Goal: Use online tool/utility: Utilize a website feature to perform a specific function

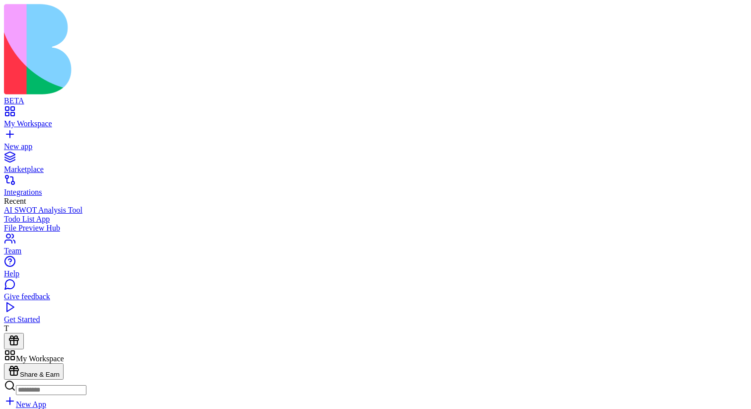
click at [39, 119] on div "My Workspace" at bounding box center [375, 123] width 743 height 9
click at [53, 133] on link "New app" at bounding box center [375, 142] width 743 height 18
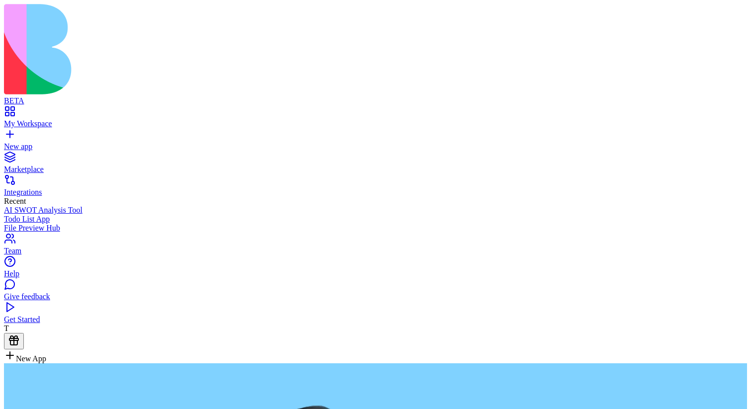
click at [57, 165] on div "Marketplace" at bounding box center [375, 169] width 743 height 9
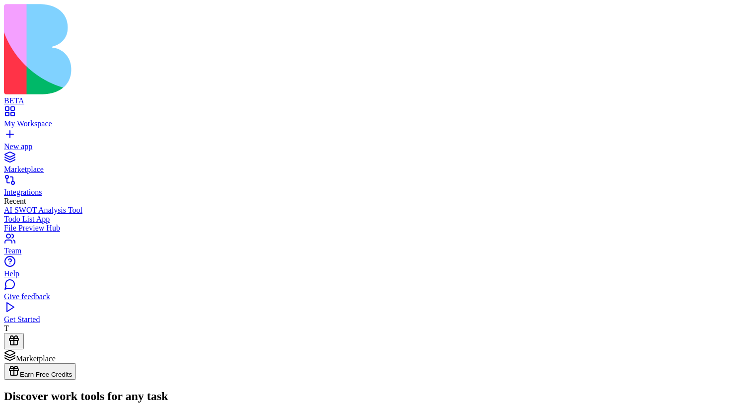
scroll to position [231, 0]
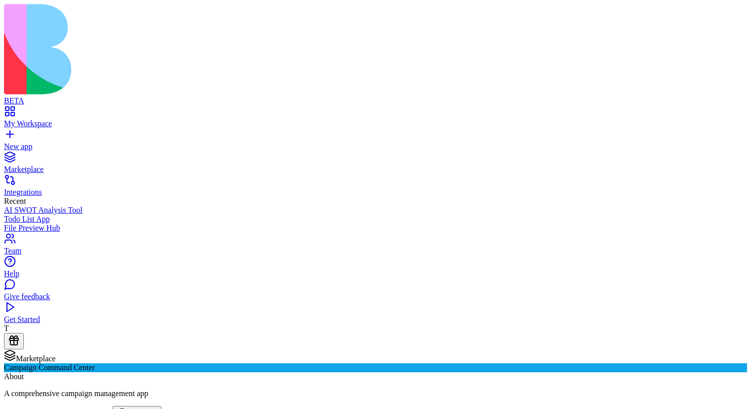
click at [589, 363] on div "Campaign Command Center About A comprehensive campaign management app Open Camp…" at bounding box center [375, 397] width 743 height 68
click at [112, 408] on button "Open Campaign Command Center" at bounding box center [58, 417] width 108 height 10
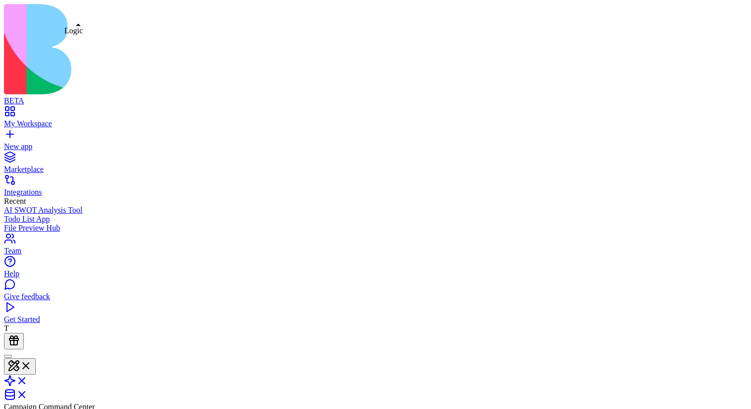
click at [28, 379] on link at bounding box center [16, 383] width 24 height 8
click at [17, 156] on link "Marketplace" at bounding box center [375, 165] width 743 height 18
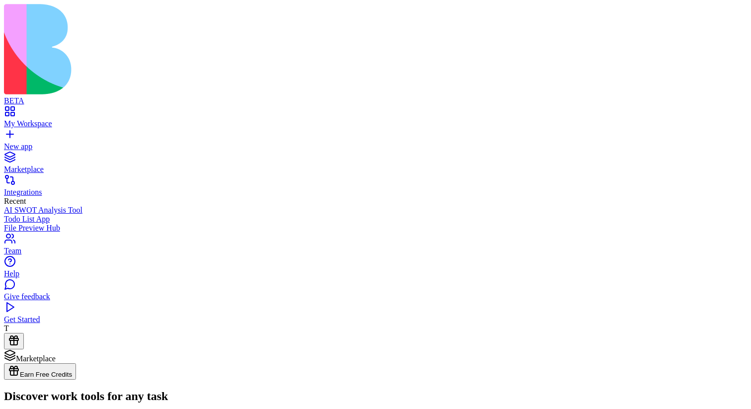
scroll to position [2378, 0]
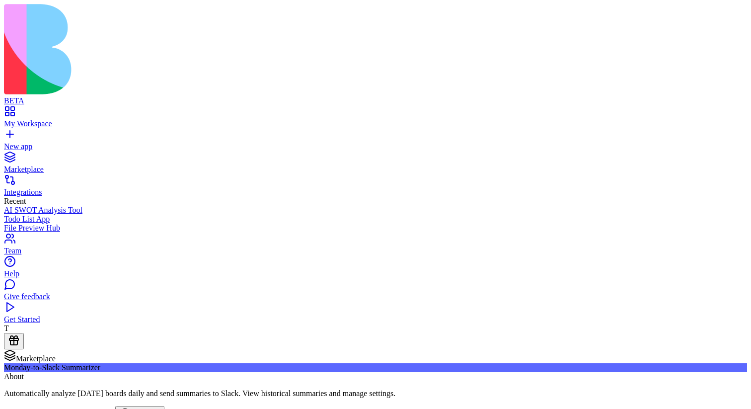
click at [115, 408] on button "Open Monday-to-Slack Summarizer" at bounding box center [59, 417] width 111 height 10
